Goal: Information Seeking & Learning: Learn about a topic

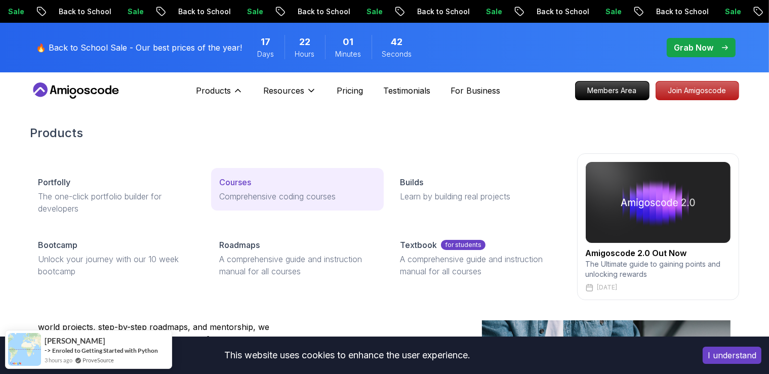
click at [234, 181] on p "Courses" at bounding box center [235, 182] width 32 height 12
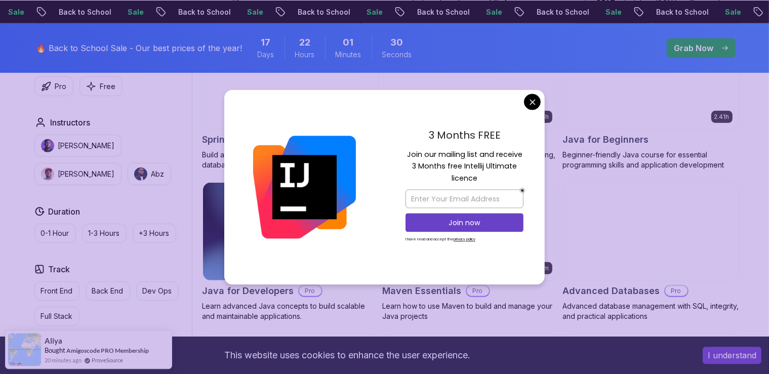
scroll to position [534, 0]
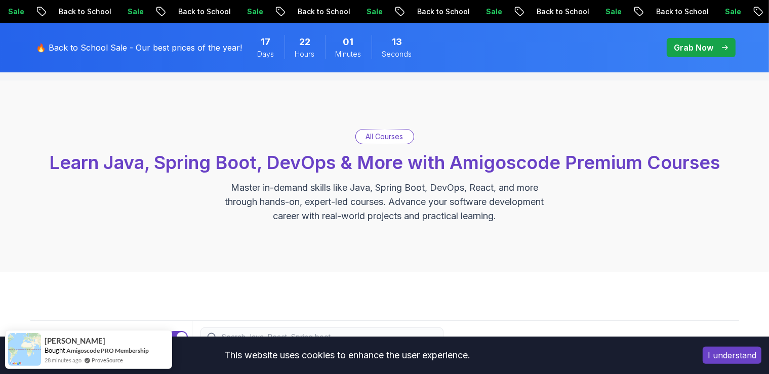
scroll to position [0, 0]
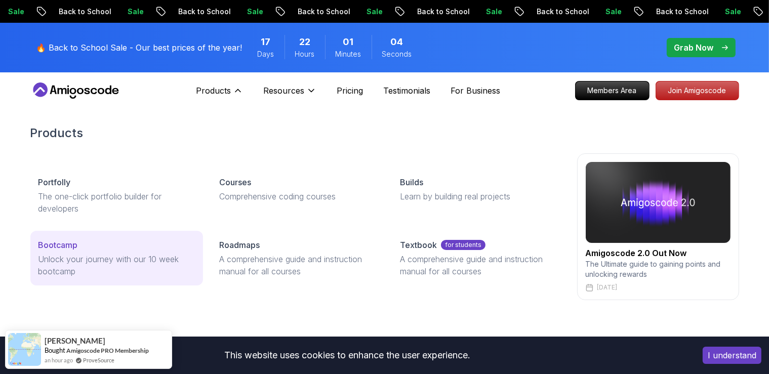
click at [59, 244] on p "Bootcamp" at bounding box center [57, 245] width 39 height 12
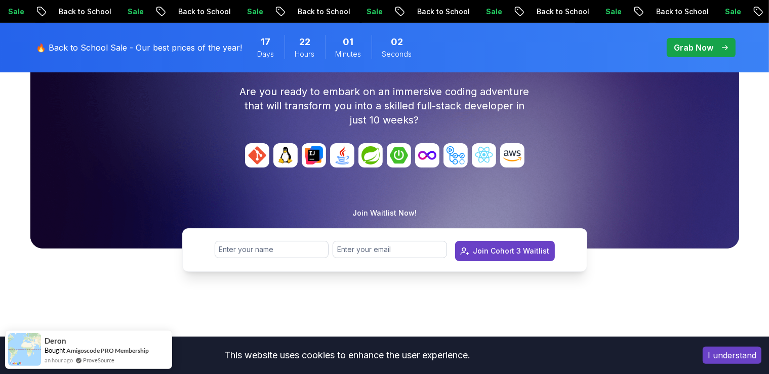
scroll to position [107, 0]
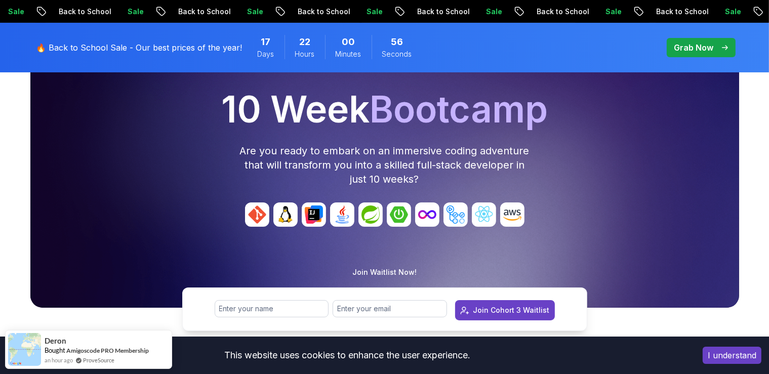
click at [260, 218] on img at bounding box center [257, 214] width 24 height 24
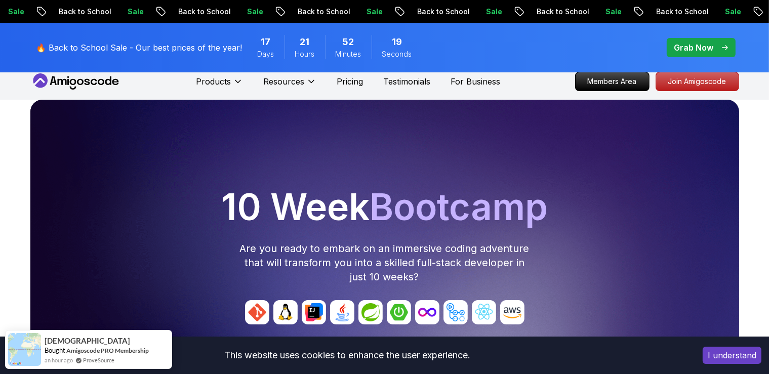
scroll to position [0, 0]
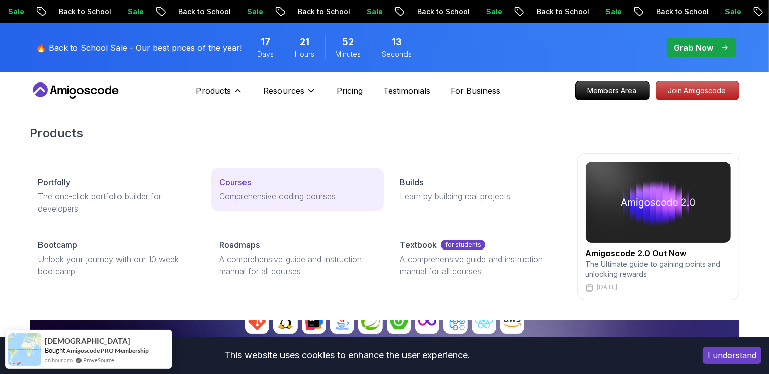
click at [223, 195] on p "Comprehensive coding courses" at bounding box center [297, 196] width 156 height 12
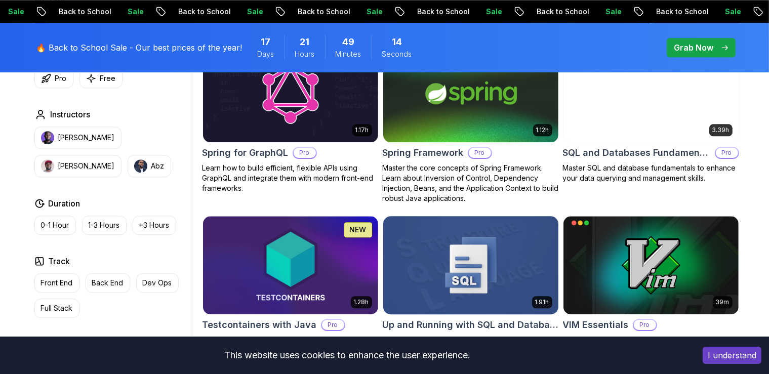
scroll to position [2511, 0]
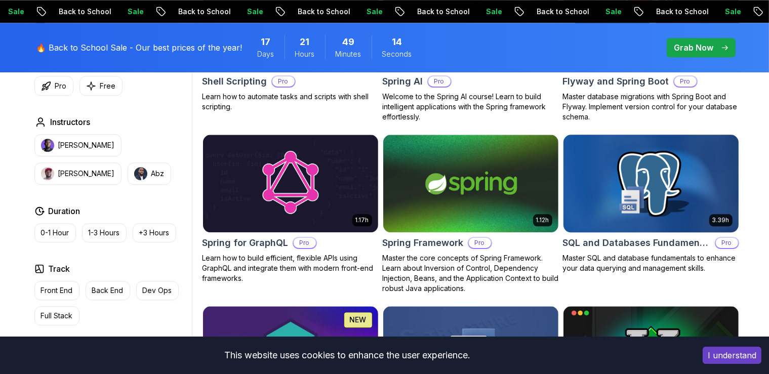
click at [683, 179] on img at bounding box center [651, 183] width 184 height 103
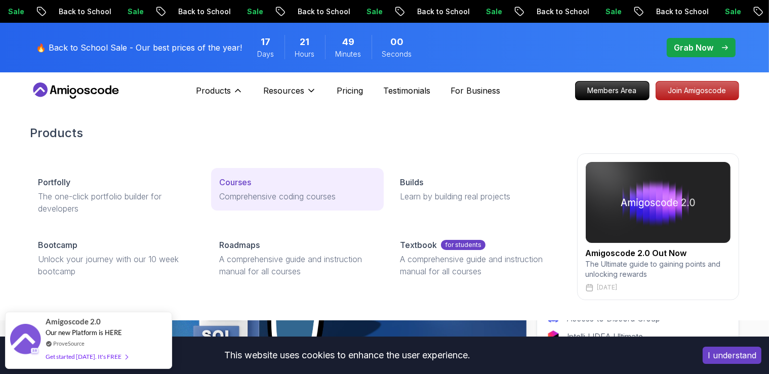
click at [239, 182] on p "Courses" at bounding box center [235, 182] width 32 height 12
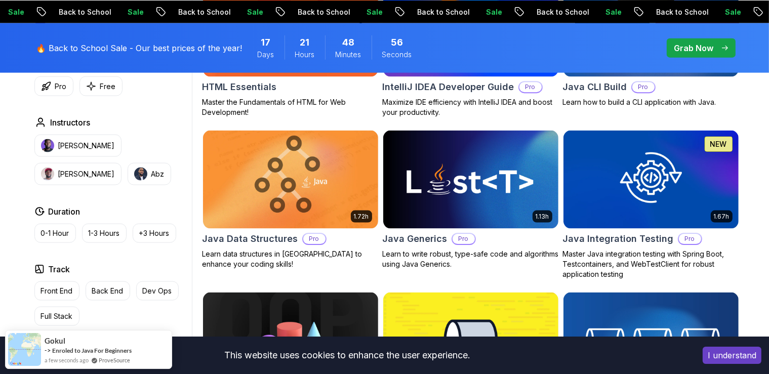
scroll to position [1282, 0]
